Goal: Task Accomplishment & Management: Use online tool/utility

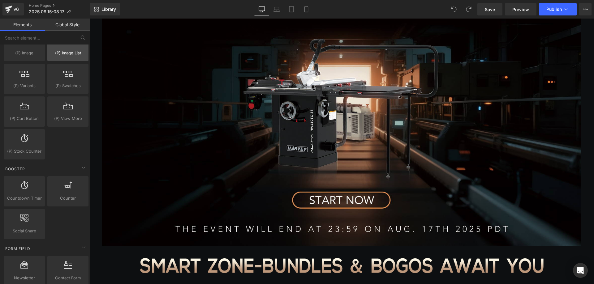
scroll to position [680, 0]
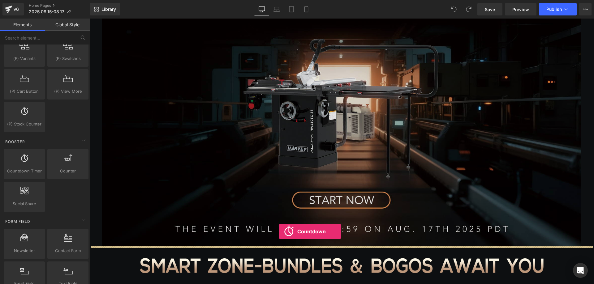
drag, startPoint x: 118, startPoint y: 188, endPoint x: 279, endPoint y: 232, distance: 166.5
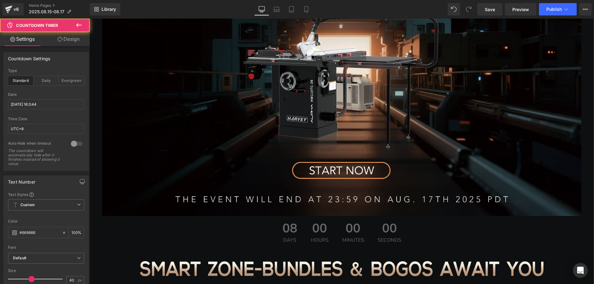
scroll to position [412, 0]
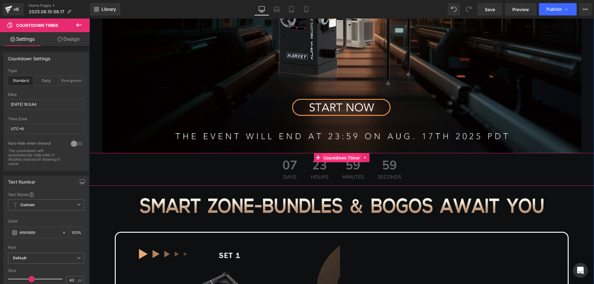
click at [332, 159] on span "Countdown Timer" at bounding box center [342, 157] width 40 height 9
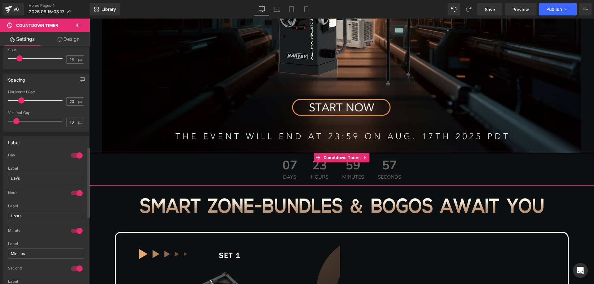
scroll to position [340, 0]
click at [76, 155] on div at bounding box center [76, 155] width 15 height 10
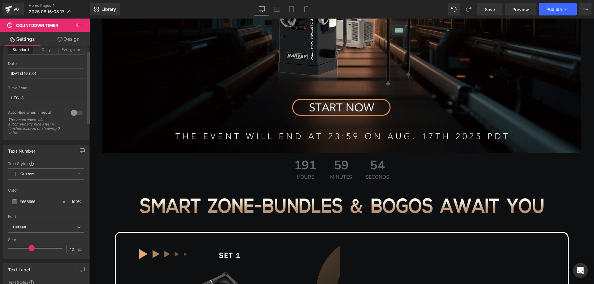
scroll to position [0, 0]
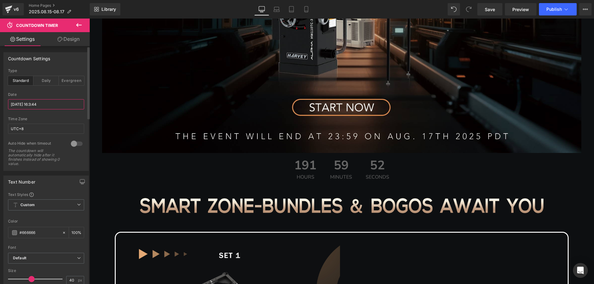
click at [36, 105] on input "2025/8/24 16:3:44" at bounding box center [46, 104] width 76 height 10
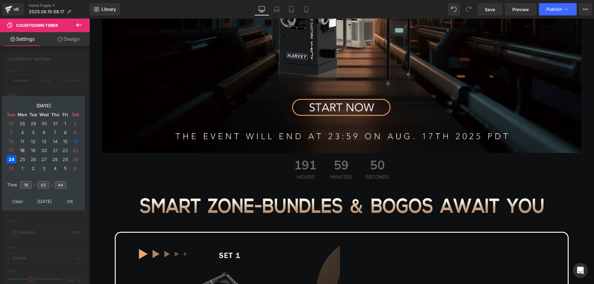
click at [24, 149] on td "18" at bounding box center [22, 150] width 11 height 8
drag, startPoint x: 28, startPoint y: 185, endPoint x: 19, endPoint y: 184, distance: 9.4
click at [19, 184] on td "16" at bounding box center [26, 185] width 14 height 14
type input "15"
drag, startPoint x: 46, startPoint y: 184, endPoint x: 32, endPoint y: 183, distance: 13.7
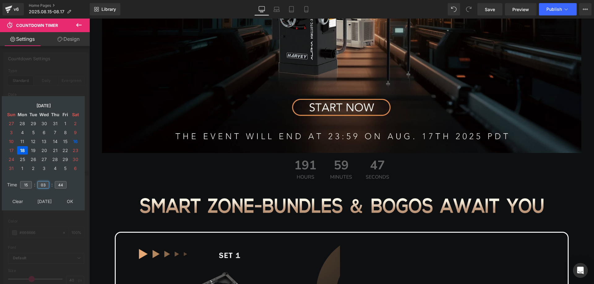
click at [32, 183] on tr "Time 15 : 03 : 44" at bounding box center [43, 181] width 75 height 7
type input "00"
drag, startPoint x: 64, startPoint y: 185, endPoint x: 52, endPoint y: 184, distance: 11.5
click at [52, 184] on tr "Time 15 : 00 : 44" at bounding box center [43, 181] width 75 height 7
type input "00"
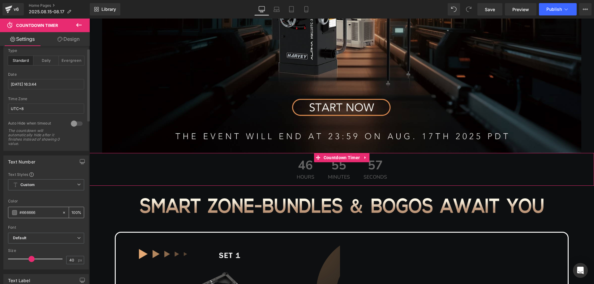
scroll to position [31, 0]
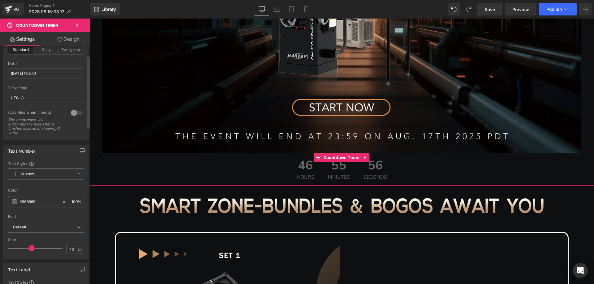
click at [15, 202] on span at bounding box center [14, 201] width 5 height 5
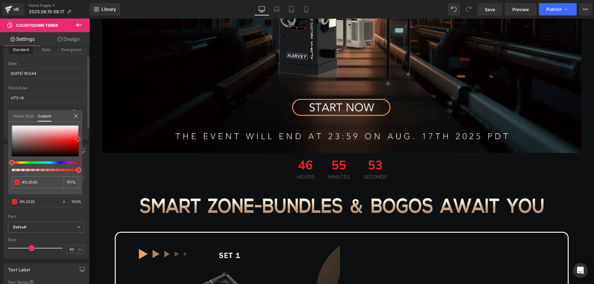
drag, startPoint x: 12, startPoint y: 144, endPoint x: 78, endPoint y: 139, distance: 66.4
click at [78, 139] on span at bounding box center [77, 139] width 5 height 5
drag, startPoint x: 41, startPoint y: 182, endPoint x: 18, endPoint y: 178, distance: 23.6
click at [18, 178] on div "#666666" at bounding box center [38, 182] width 52 height 12
type input "#fc2020"
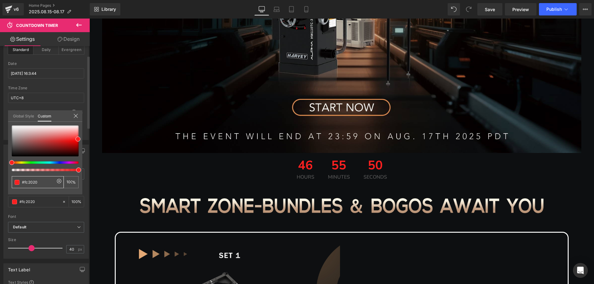
click at [76, 117] on icon at bounding box center [75, 115] width 5 height 5
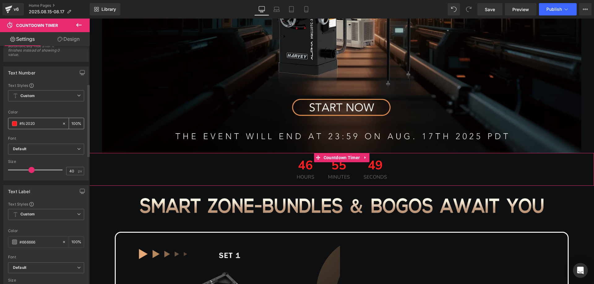
scroll to position [124, 0]
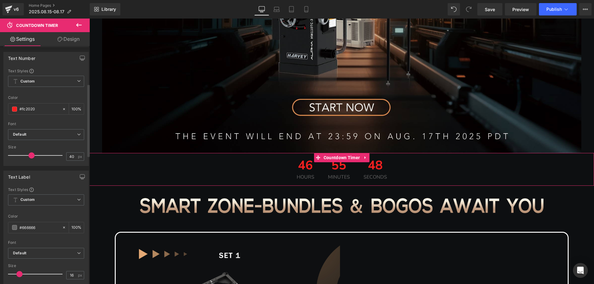
drag, startPoint x: 40, startPoint y: 228, endPoint x: 5, endPoint y: 226, distance: 35.0
click at [5, 226] on div "Text Styles Custom Custom Setup Global Style Custom Setup Global Style rgb(102,…" at bounding box center [46, 235] width 85 height 97
paste input "fc2020"
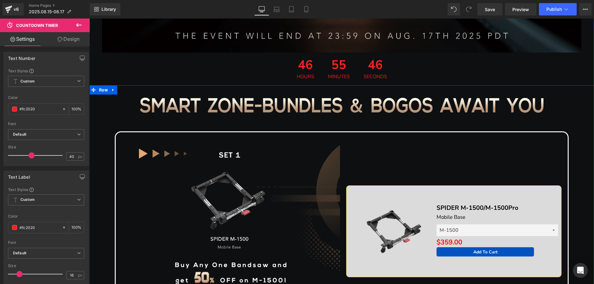
scroll to position [412, 0]
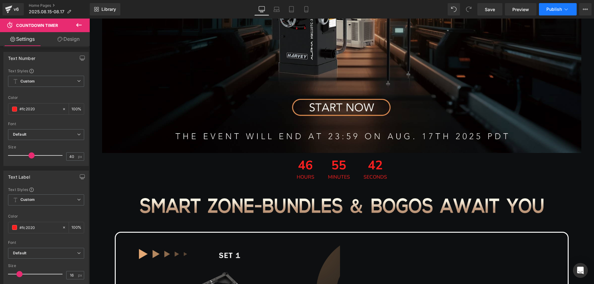
type input "#fc2020"
click at [557, 11] on span "Publish" at bounding box center [553, 9] width 15 height 5
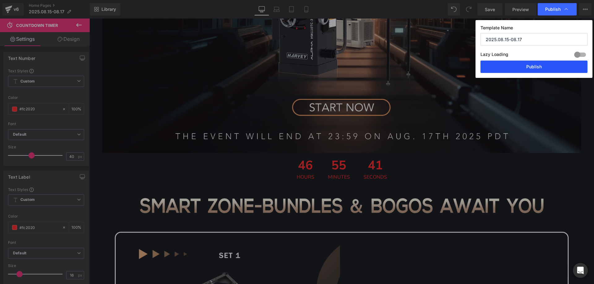
click at [528, 65] on button "Publish" at bounding box center [533, 67] width 107 height 12
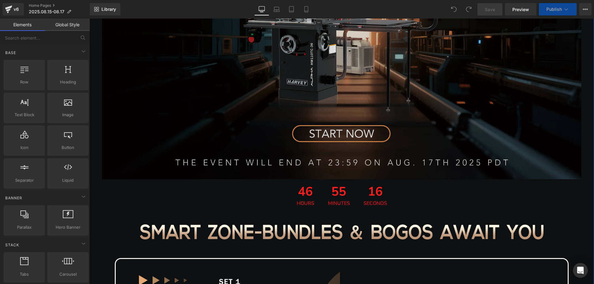
scroll to position [309, 0]
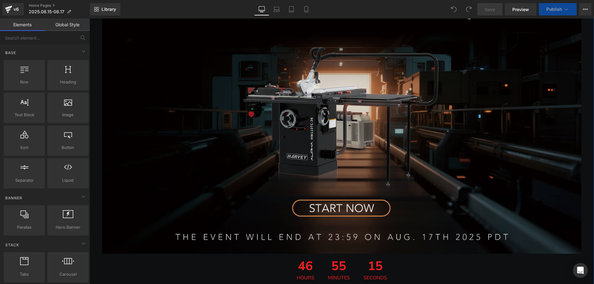
click at [252, 112] on img at bounding box center [341, 113] width 479 height 280
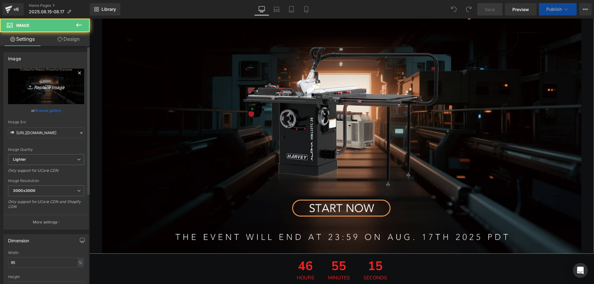
click at [36, 86] on icon "Replace Image" at bounding box center [45, 87] width 49 height 8
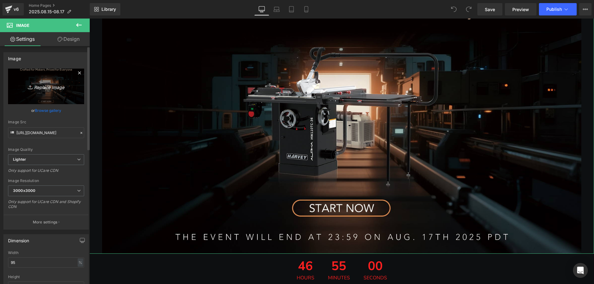
type input "C:\fakepath\banner1.jpg"
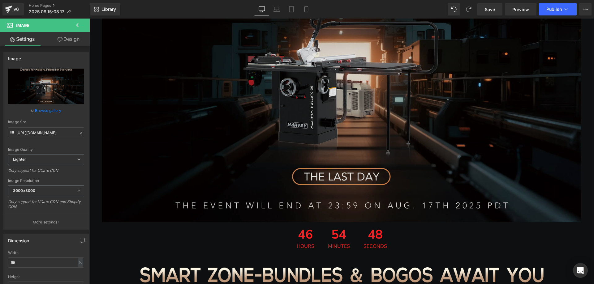
scroll to position [340, 0]
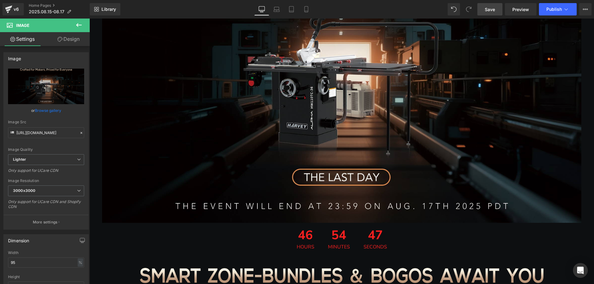
click at [490, 11] on span "Save" at bounding box center [489, 9] width 10 height 6
